Goal: Information Seeking & Learning: Learn about a topic

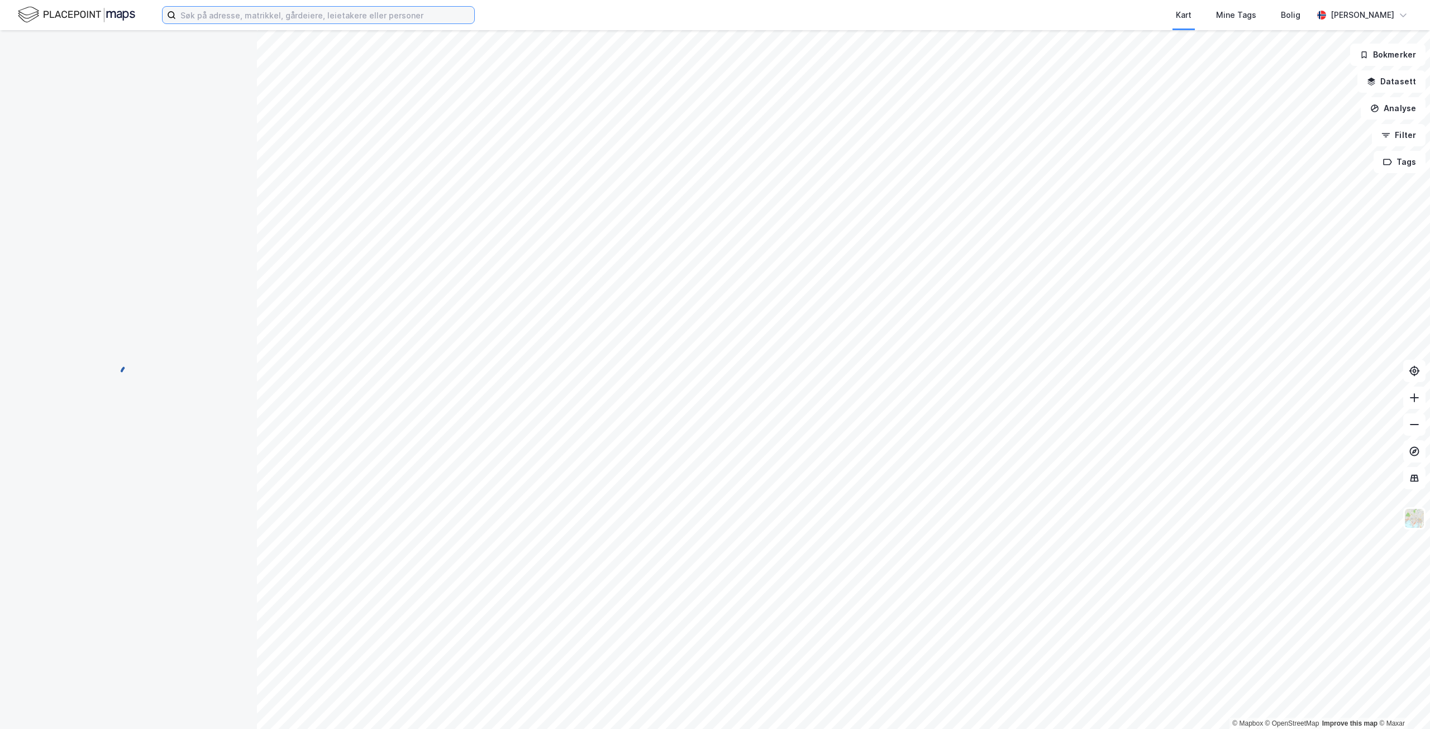
click at [261, 22] on input at bounding box center [325, 15] width 298 height 17
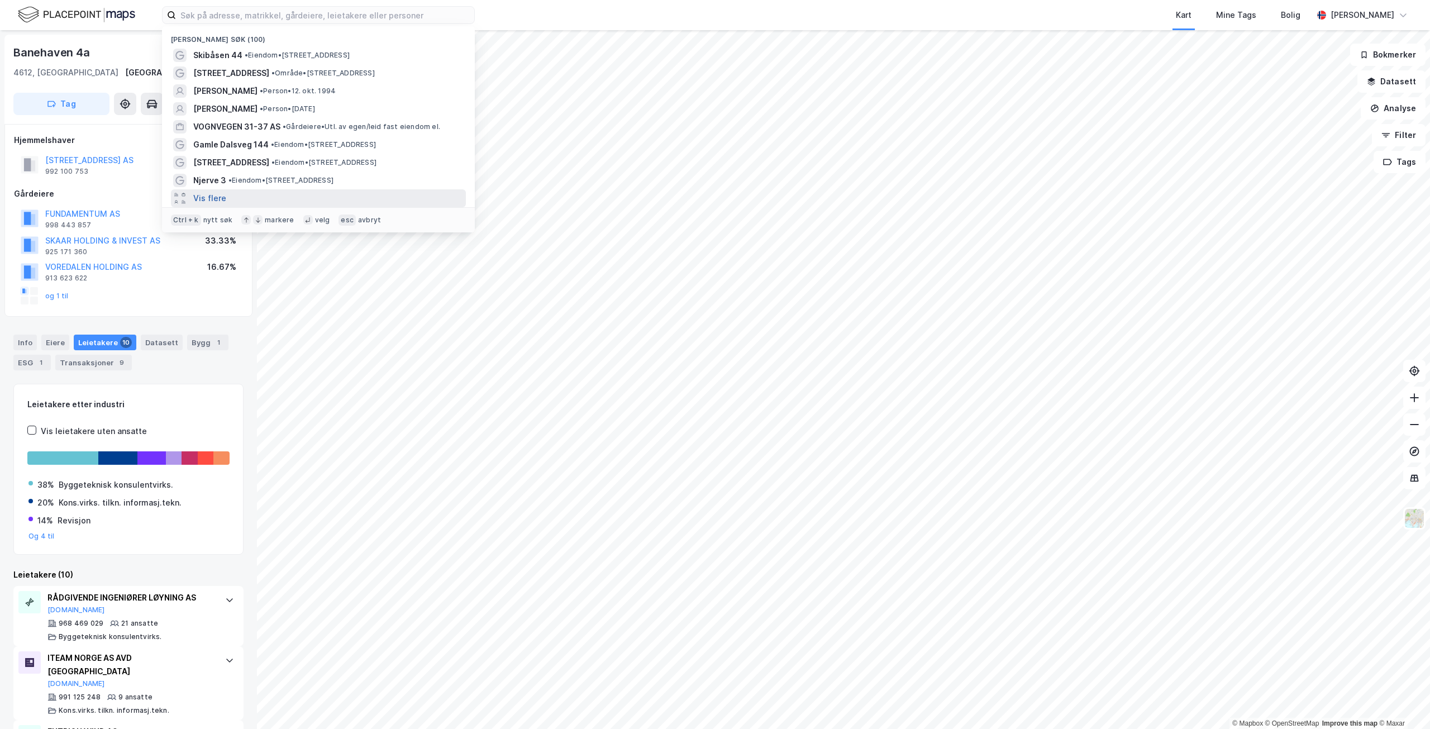
click at [217, 198] on button "Vis flere" at bounding box center [209, 198] width 33 height 13
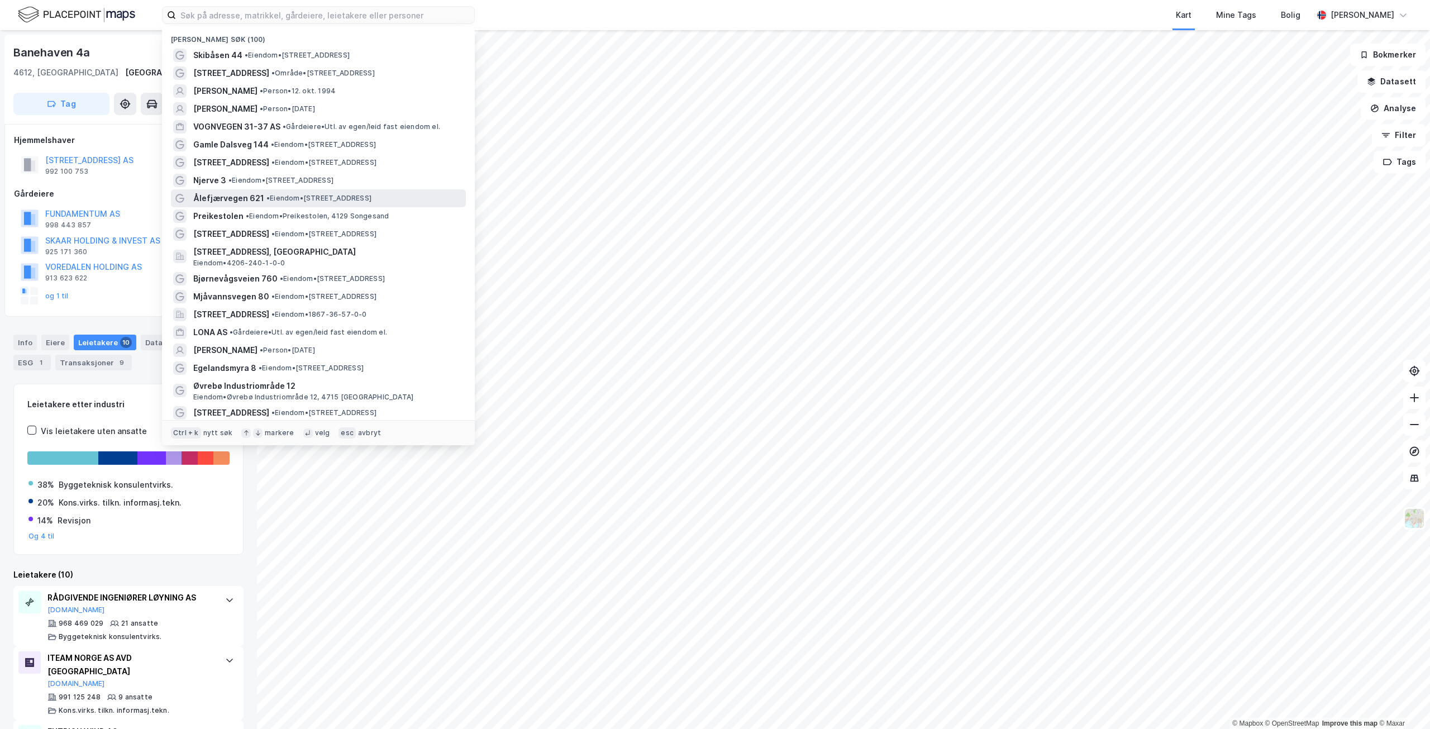
click at [291, 196] on span "• Eiendom • [STREET_ADDRESS]" at bounding box center [318, 198] width 105 height 9
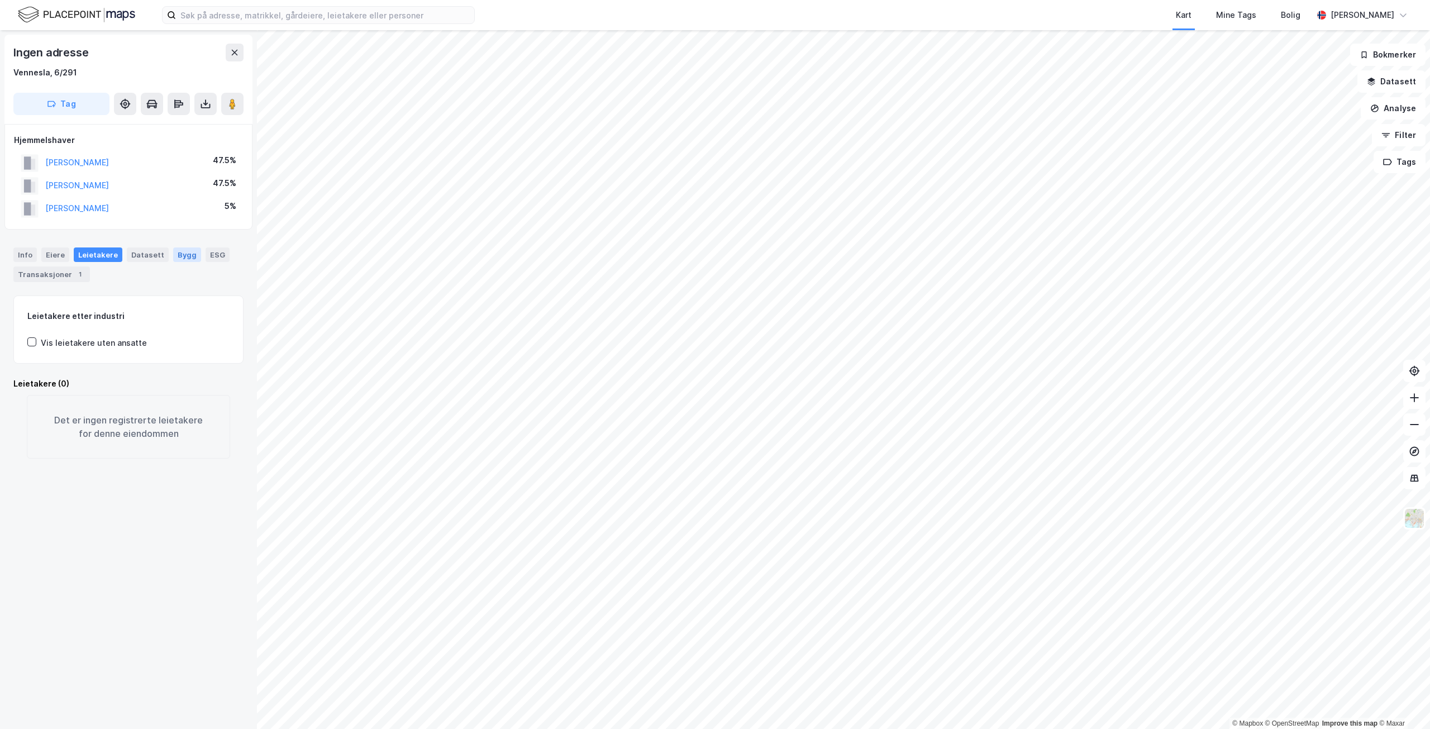
click at [185, 259] on div "Bygg" at bounding box center [187, 254] width 28 height 15
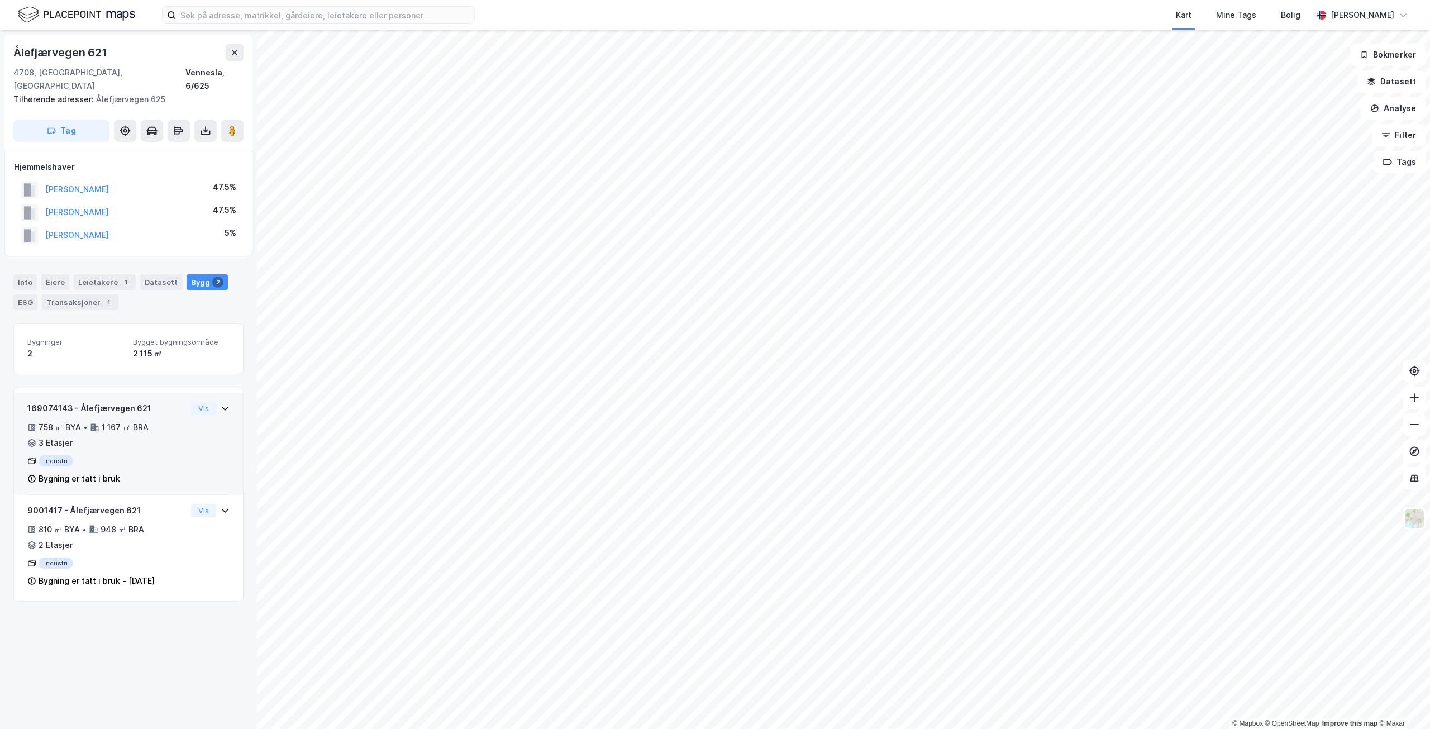
click at [152, 432] on div "758 ㎡ BYA • 1 167 ㎡ BRA • 3 Etasjer" at bounding box center [106, 435] width 159 height 29
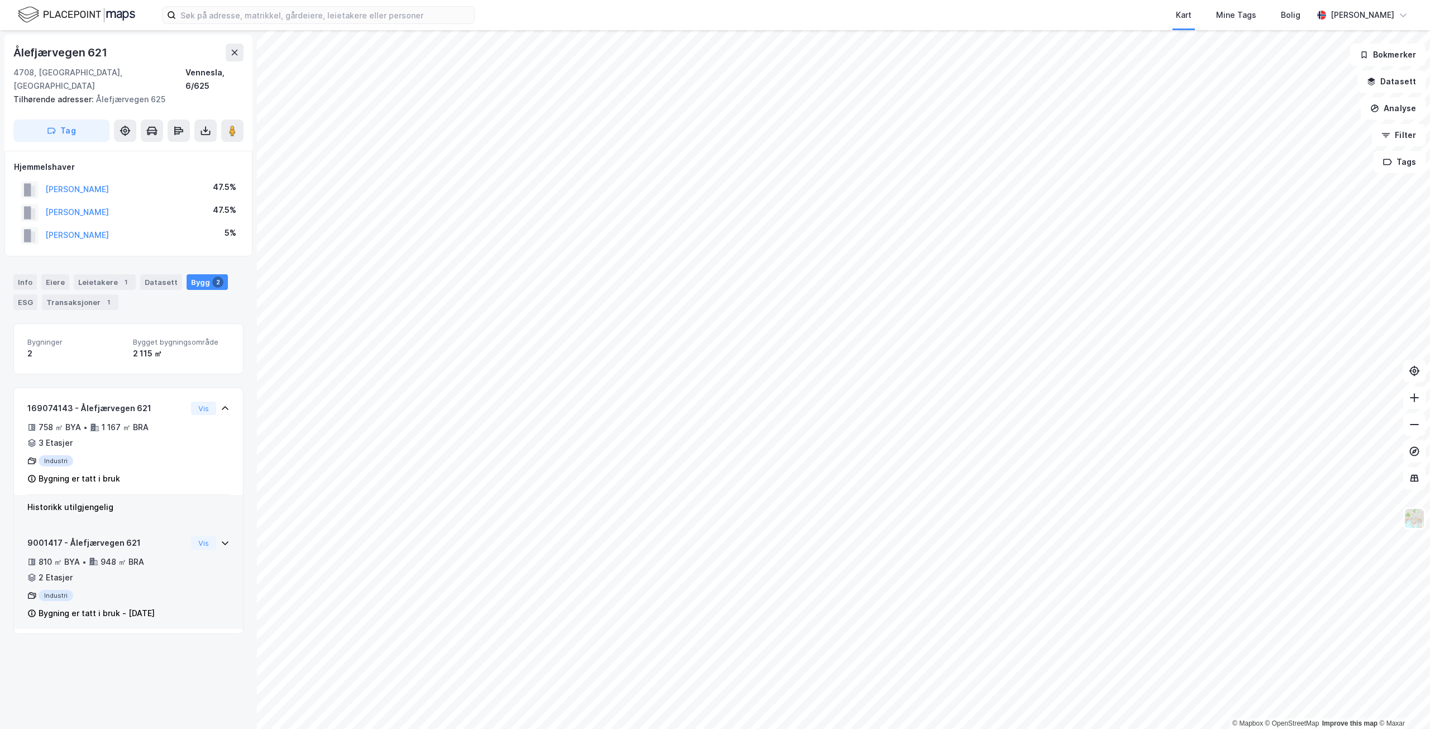
click at [117, 590] on div "Industri" at bounding box center [106, 595] width 159 height 11
